Goal: Book appointment/travel/reservation

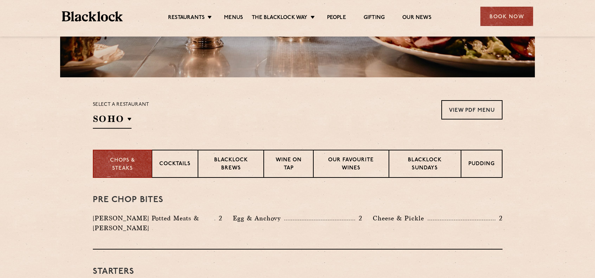
scroll to position [211, 0]
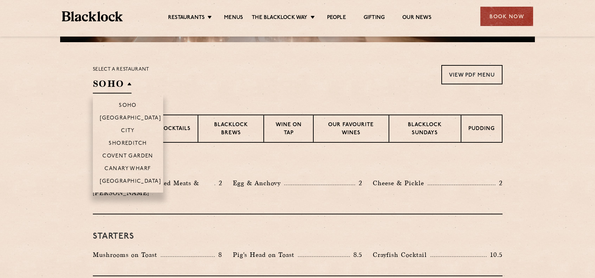
click at [111, 83] on h2 "SOHO" at bounding box center [112, 86] width 39 height 16
click at [125, 130] on p "City" at bounding box center [128, 131] width 14 height 7
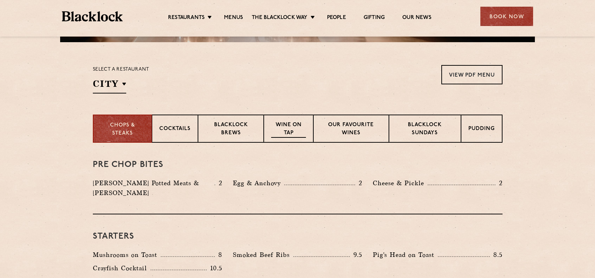
click at [301, 127] on p "Wine on Tap" at bounding box center [288, 129] width 34 height 17
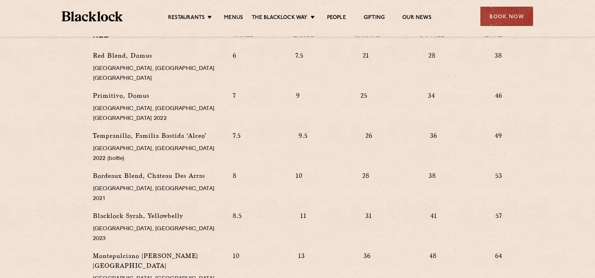
scroll to position [668, 0]
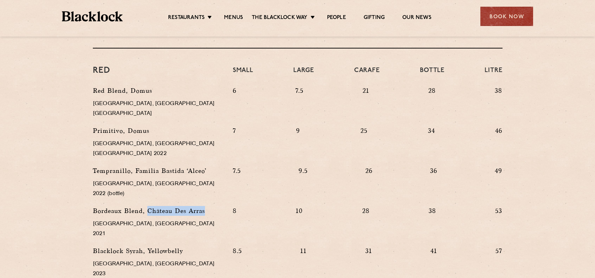
drag, startPoint x: 148, startPoint y: 152, endPoint x: 207, endPoint y: 152, distance: 59.1
click at [207, 206] on p "Bordeaux Blend, Château Des Arras" at bounding box center [157, 211] width 129 height 10
copy p "[GEOGRAPHIC_DATA]"
drag, startPoint x: 136, startPoint y: 121, endPoint x: 205, endPoint y: 122, distance: 69.0
click at [205, 166] on p "Tempranillo, Familia Bastida ‘Alceo’" at bounding box center [157, 171] width 129 height 10
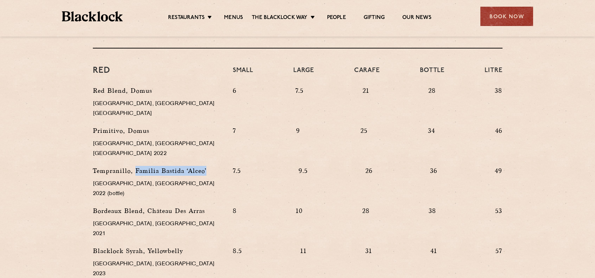
copy p "Familia [PERSON_NAME] ‘Alceo’"
click at [395, 166] on div "7.5 9.5 26 36 49" at bounding box center [368, 186] width 280 height 40
click at [135, 126] on p "Primitivo, Domus" at bounding box center [157, 131] width 129 height 10
copy p "Domus"
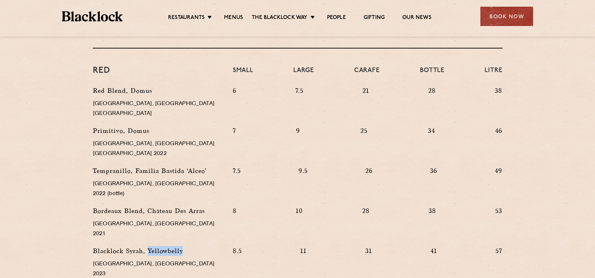
drag, startPoint x: 148, startPoint y: 181, endPoint x: 184, endPoint y: 184, distance: 36.7
click at [184, 246] on p "Blacklock Syrah, Yellowbelly" at bounding box center [157, 251] width 129 height 10
copy p "Yellowbelly"
drag, startPoint x: 176, startPoint y: 214, endPoint x: 194, endPoint y: 214, distance: 17.9
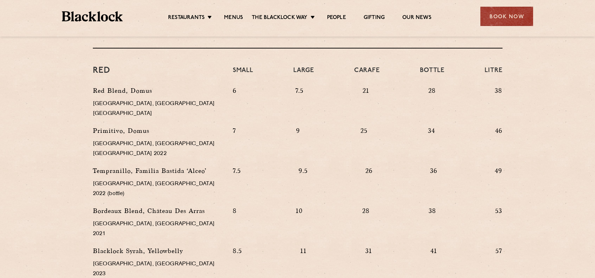
copy p "[PERSON_NAME]"
drag, startPoint x: 94, startPoint y: 212, endPoint x: 170, endPoint y: 214, distance: 75.6
copy p "Montepulciano [PERSON_NAME]"
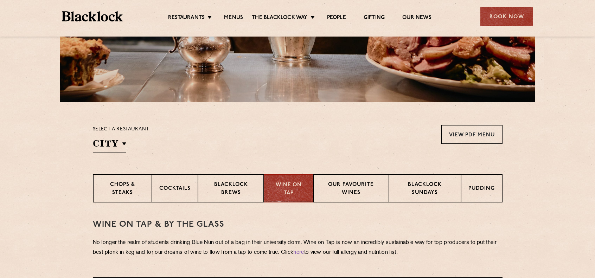
scroll to position [136, 0]
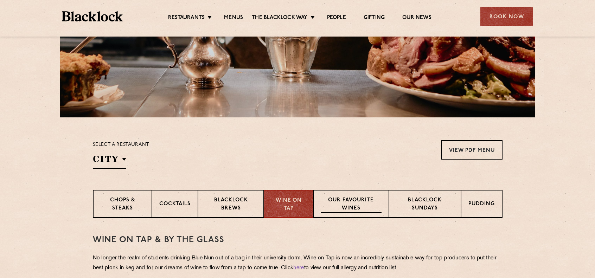
click at [336, 202] on p "Our favourite wines" at bounding box center [351, 205] width 61 height 17
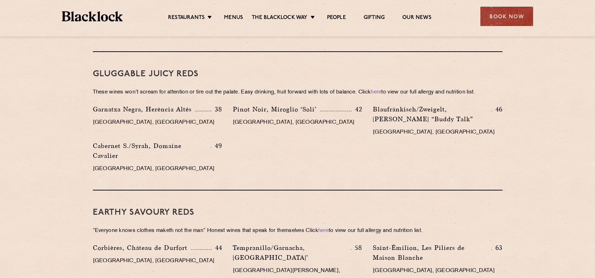
scroll to position [734, 0]
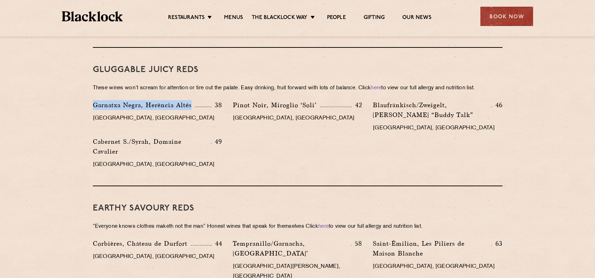
drag, startPoint x: 94, startPoint y: 85, endPoint x: 191, endPoint y: 85, distance: 97.8
click at [191, 100] on p "Garnatxa Negra, Herència Altés" at bounding box center [144, 105] width 102 height 10
copy p "Garnatxa Negra, Herència Altés"
drag, startPoint x: 233, startPoint y: 86, endPoint x: 316, endPoint y: 85, distance: 83.0
click at [316, 100] on p "Pinot Noir, Miroglio ‘Soli’" at bounding box center [276, 105] width 87 height 10
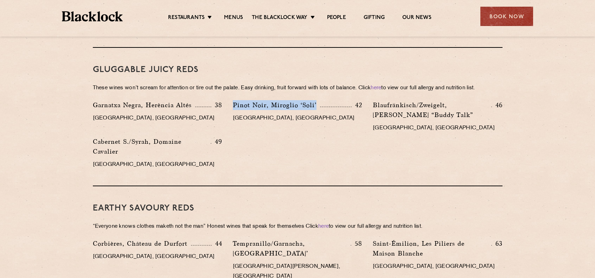
copy p "Pinot Noir, Miroglio ‘Soli’"
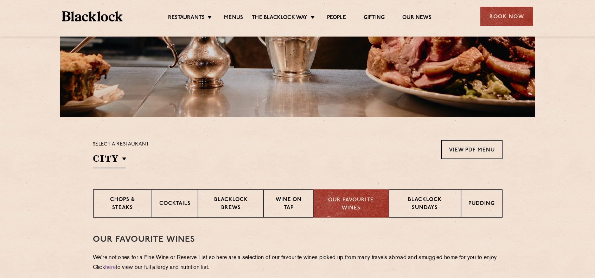
scroll to position [136, 0]
click at [482, 205] on p "Pudding" at bounding box center [482, 205] width 26 height 9
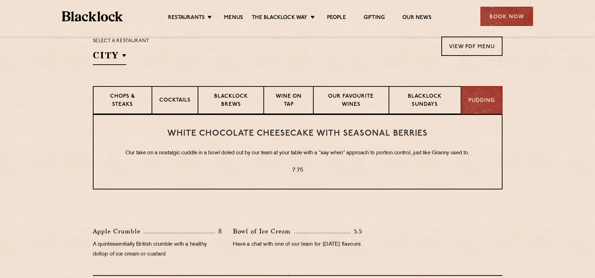
scroll to position [241, 0]
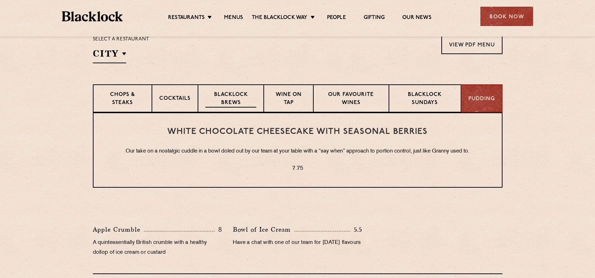
click at [239, 95] on p "Blacklock Brews" at bounding box center [230, 99] width 51 height 17
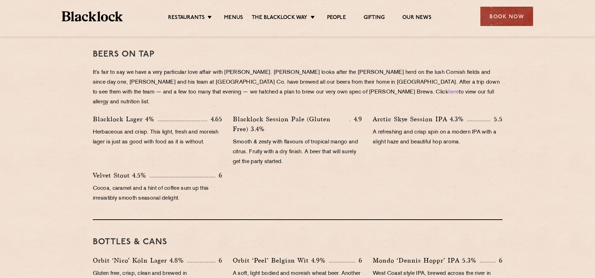
scroll to position [311, 0]
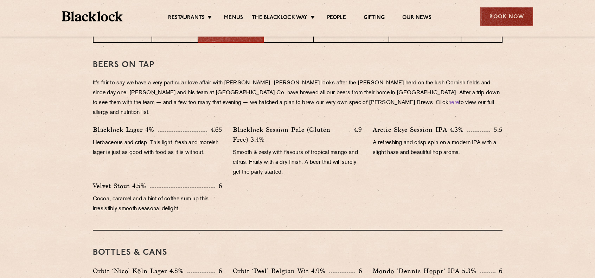
click at [497, 15] on div "Book Now" at bounding box center [507, 16] width 53 height 19
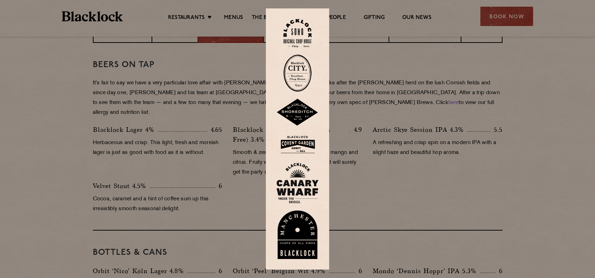
click at [301, 70] on img at bounding box center [298, 73] width 28 height 37
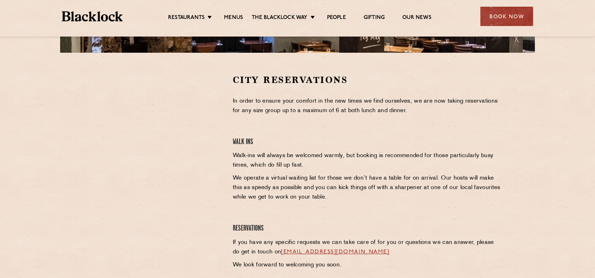
scroll to position [211, 0]
